Goal: Navigation & Orientation: Find specific page/section

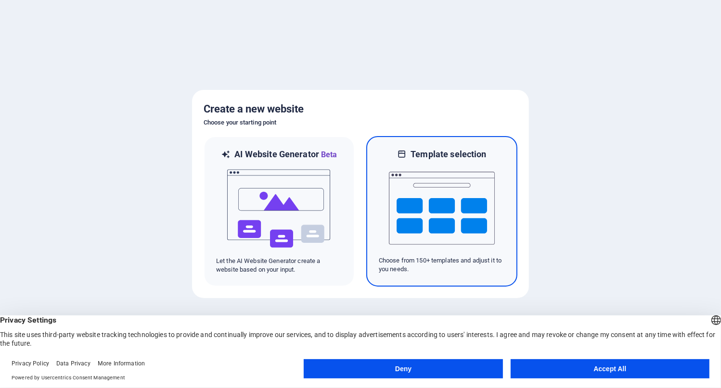
click at [457, 161] on img at bounding box center [442, 208] width 106 height 96
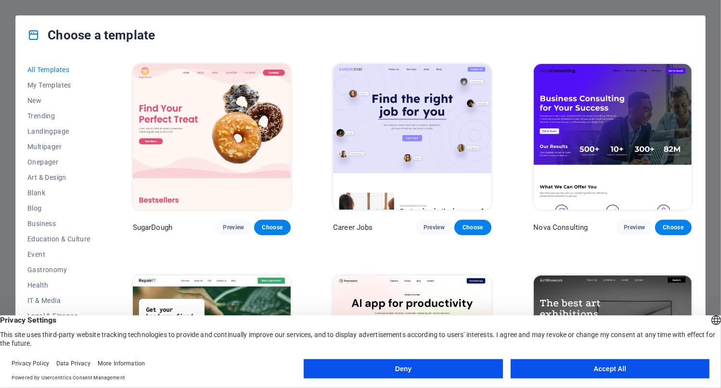
click at [621, 100] on img at bounding box center [613, 137] width 158 height 146
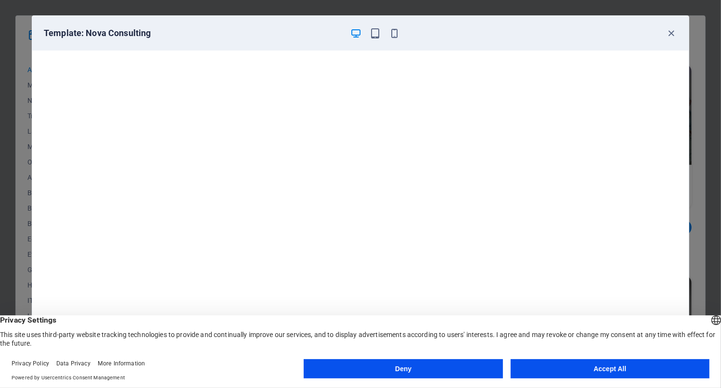
click at [589, 371] on button "Accept All" at bounding box center [610, 369] width 199 height 19
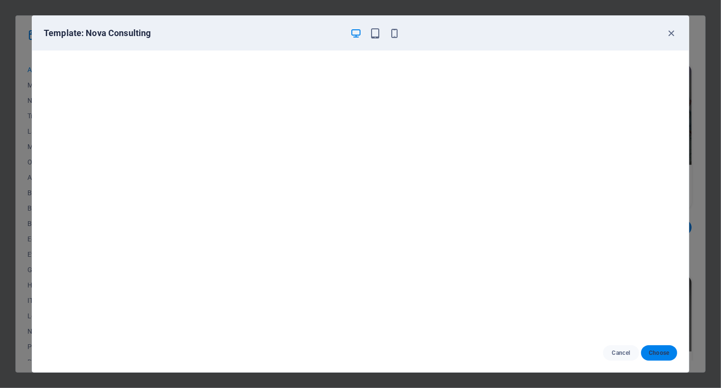
click at [661, 355] on span "Choose" at bounding box center [659, 353] width 21 height 8
